Goal: Task Accomplishment & Management: Manage account settings

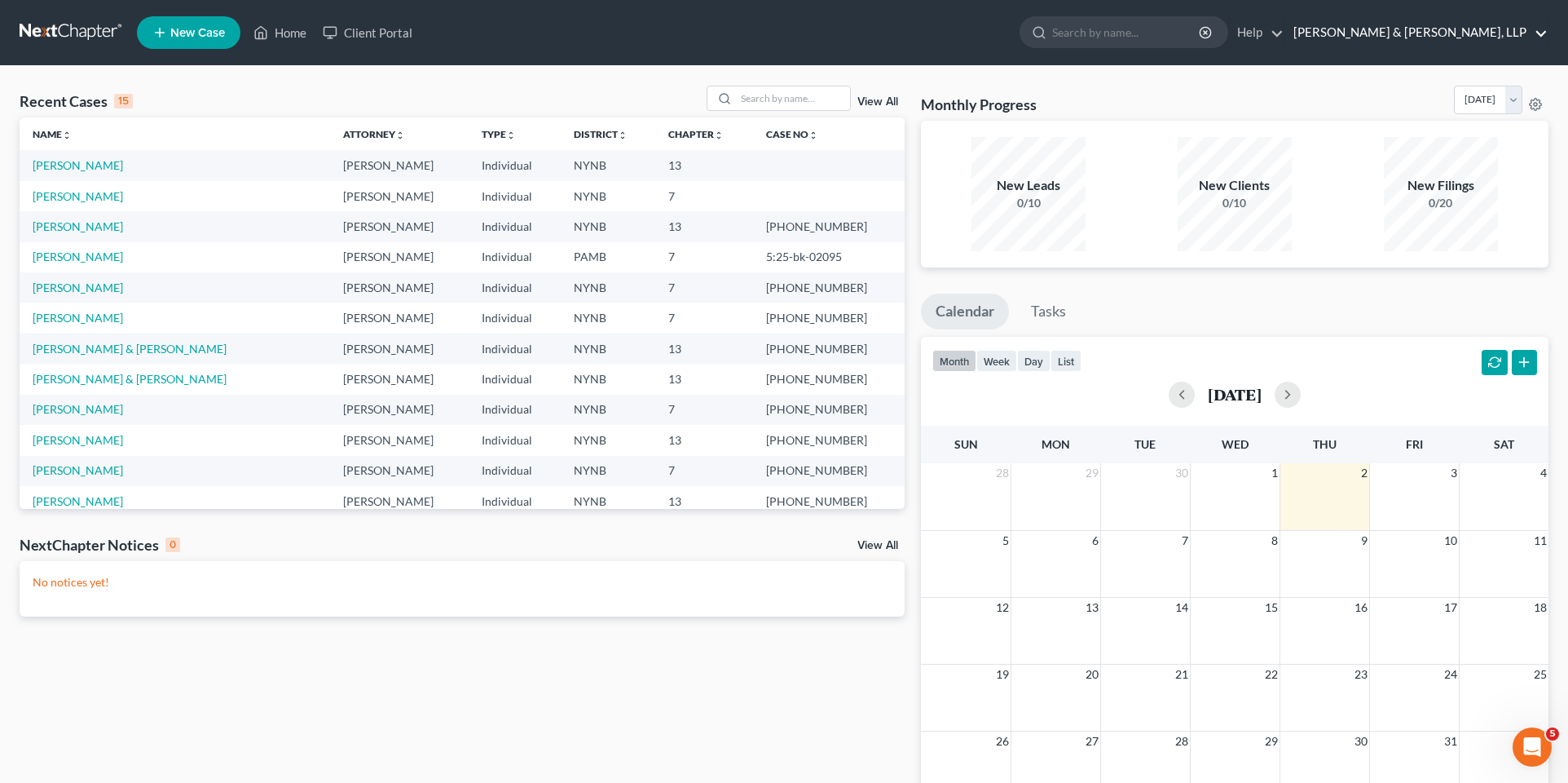
click at [1455, 35] on link "Crowley & Reynolds, LLP" at bounding box center [1416, 32] width 262 height 29
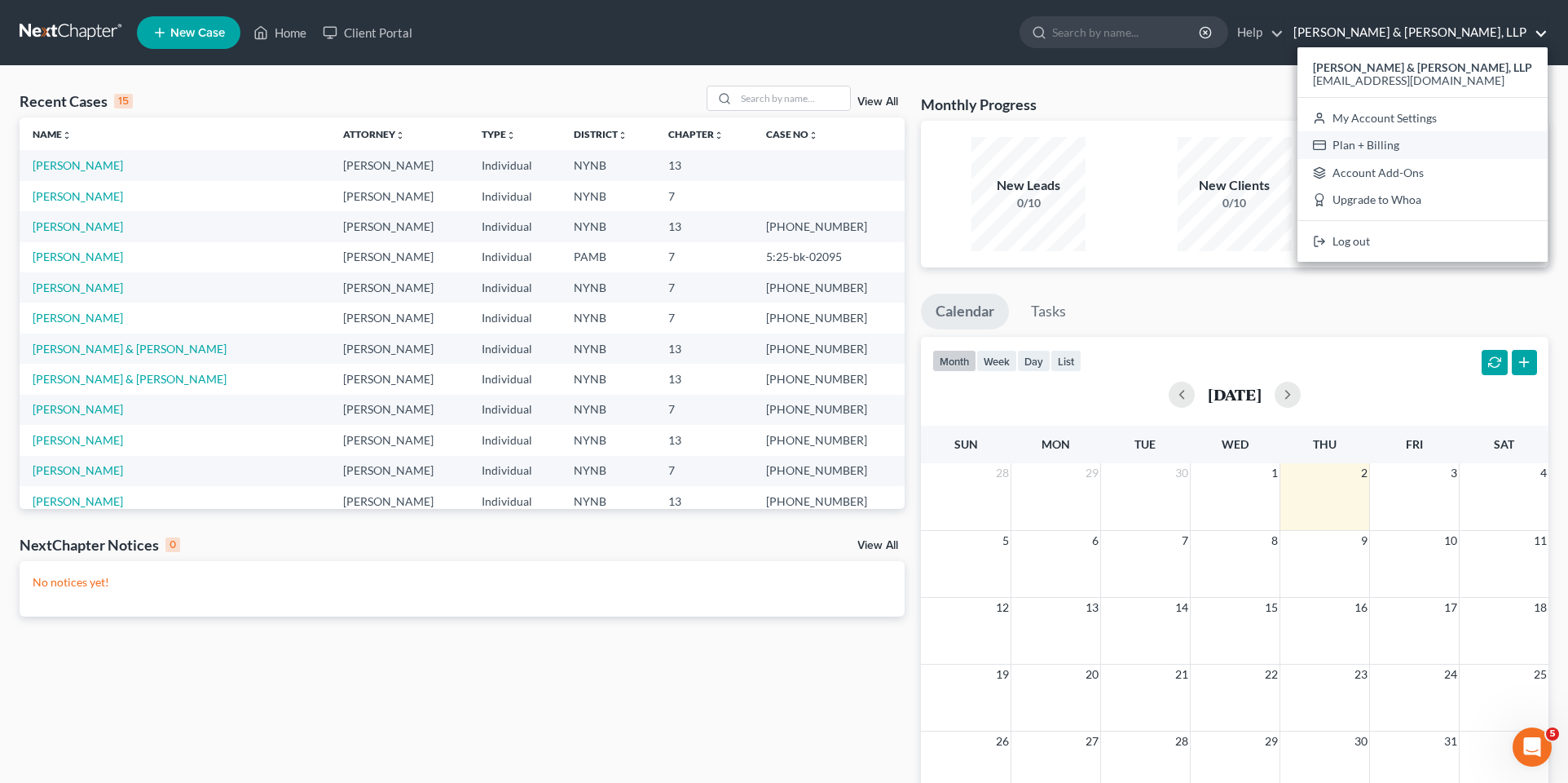
click at [1445, 140] on link "Plan + Billing" at bounding box center [1423, 145] width 250 height 27
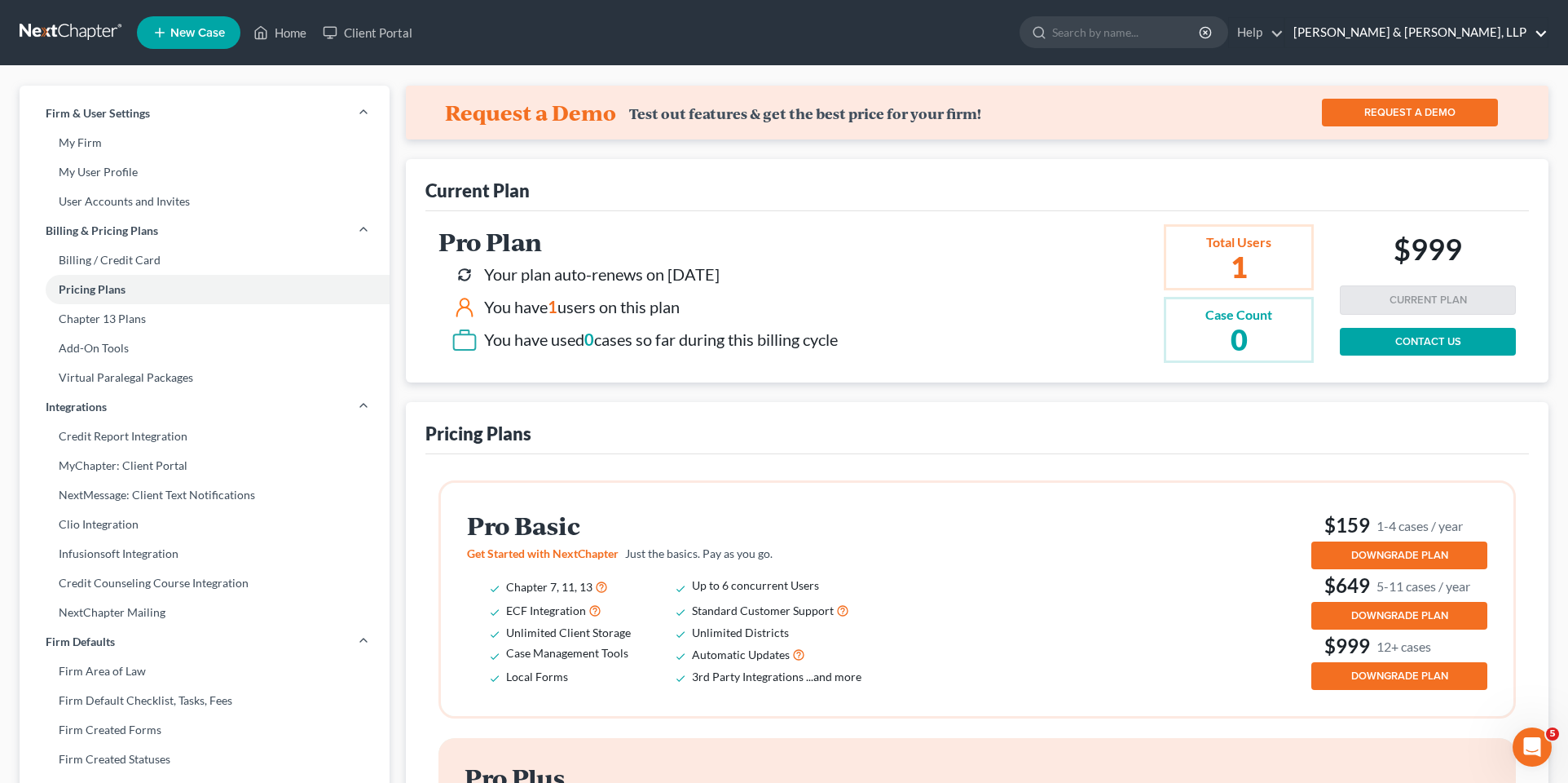
click at [1511, 29] on link "Crowley & Reynolds, LLP" at bounding box center [1416, 32] width 262 height 29
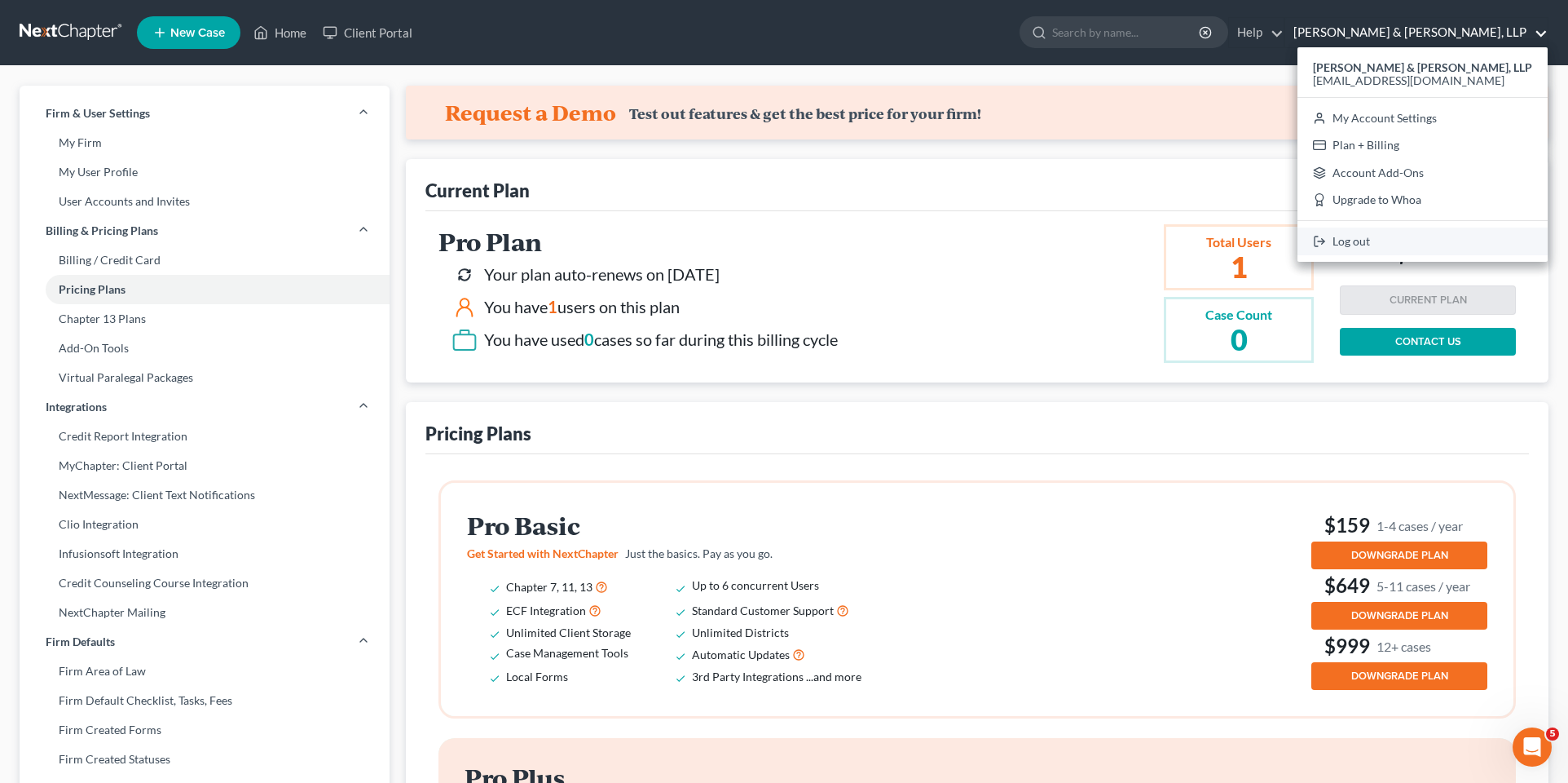
click at [1437, 239] on link "Log out" at bounding box center [1423, 240] width 250 height 27
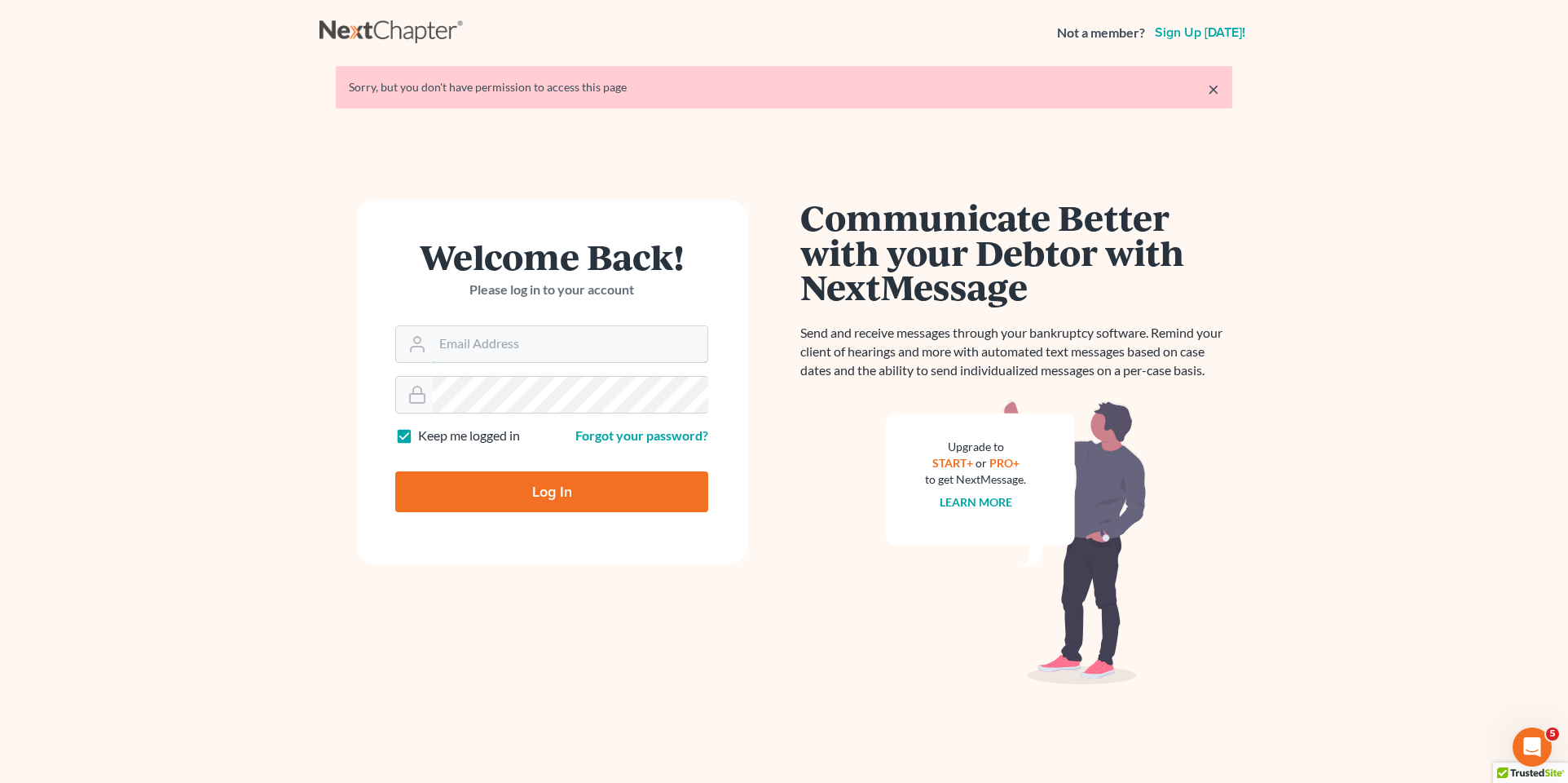
type input "lindsey@nextchapterbk.com"
click at [521, 482] on input "Log In" at bounding box center [551, 491] width 313 height 41
type input "Thinking..."
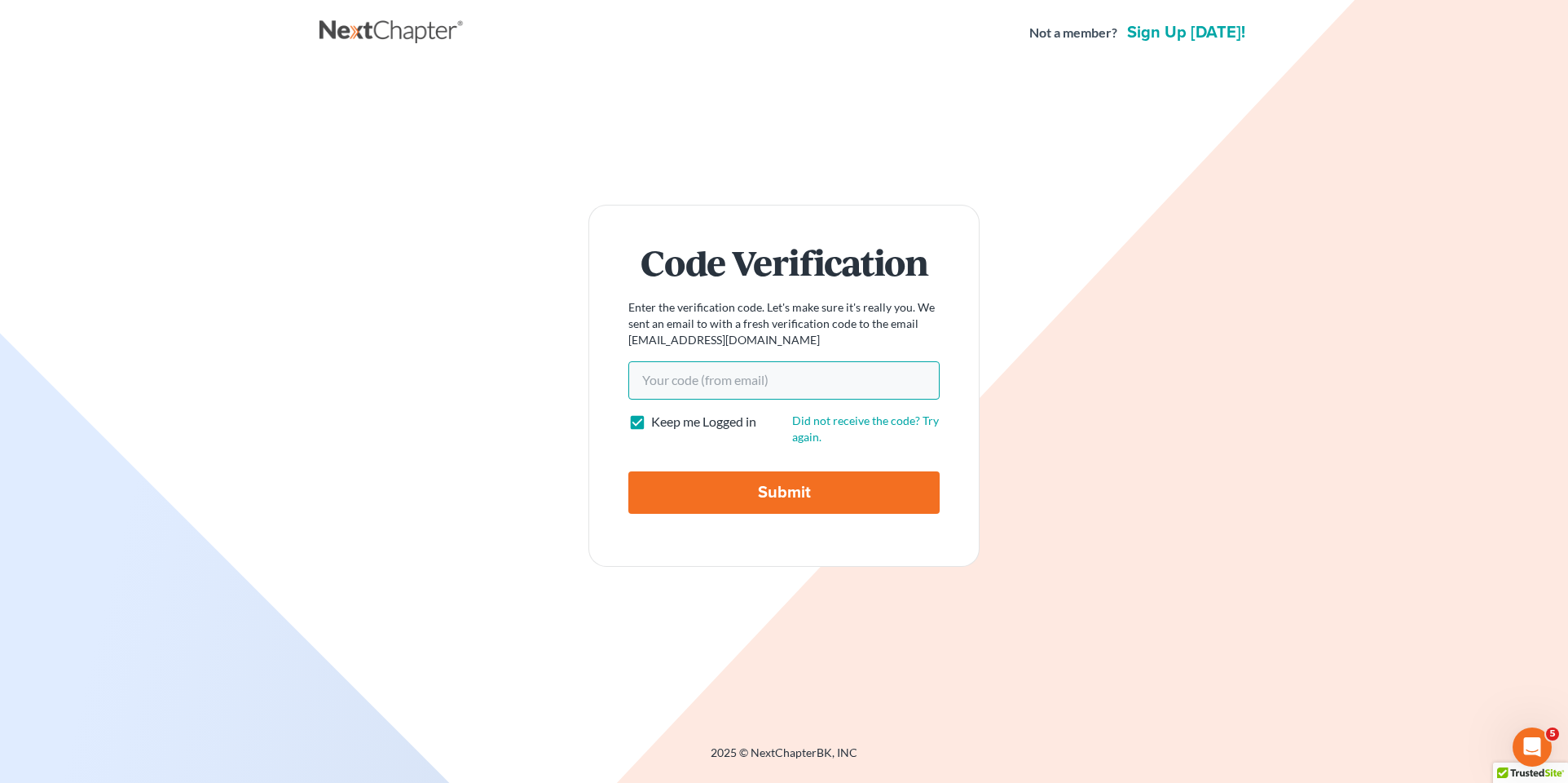
click at [744, 376] on input "Your code(from email)" at bounding box center [784, 380] width 311 height 37
paste input "282f44"
type input "282f44"
click at [784, 509] on input "Submit" at bounding box center [784, 492] width 311 height 43
type input "Thinking..."
